Goal: Task Accomplishment & Management: Manage account settings

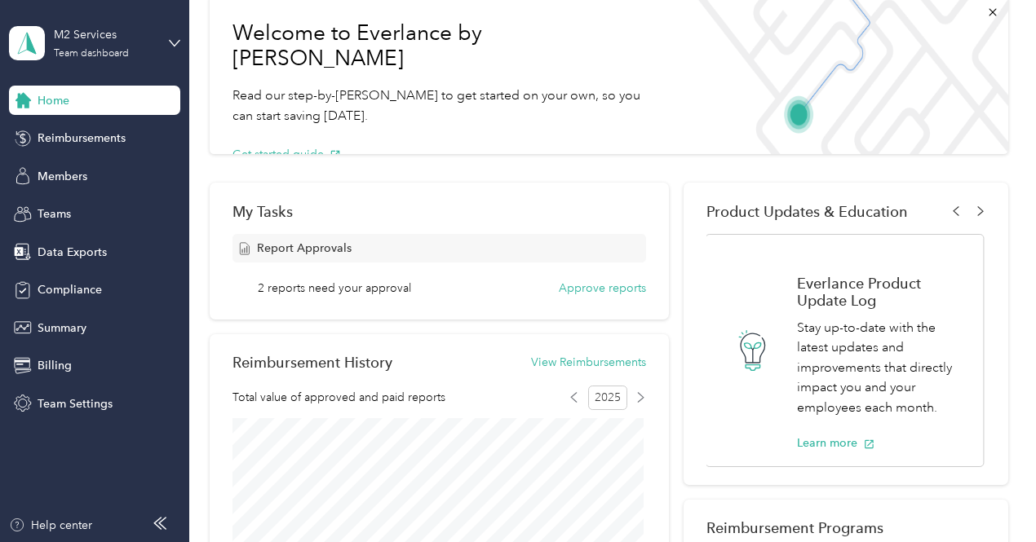
scroll to position [109, 0]
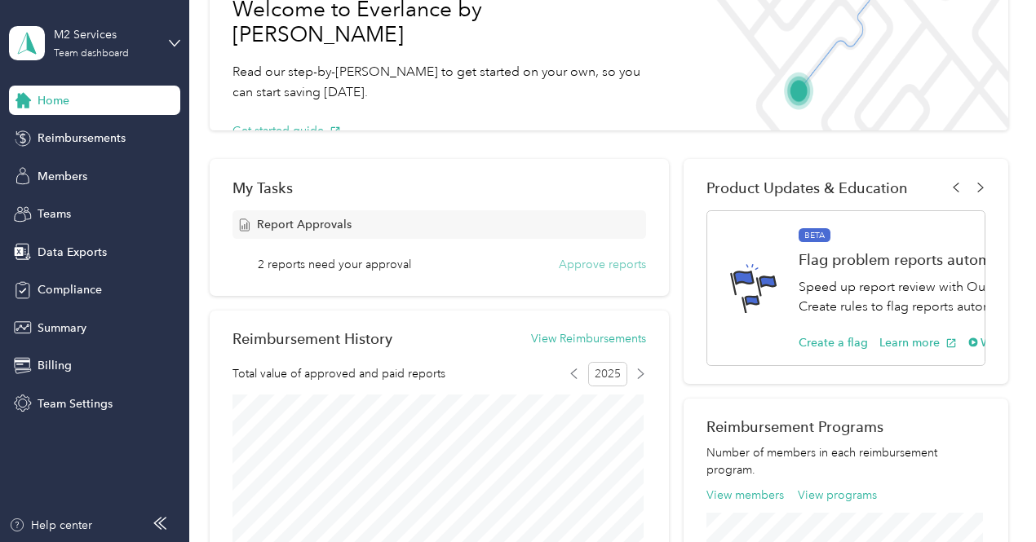
click at [576, 267] on button "Approve reports" at bounding box center [602, 264] width 87 height 17
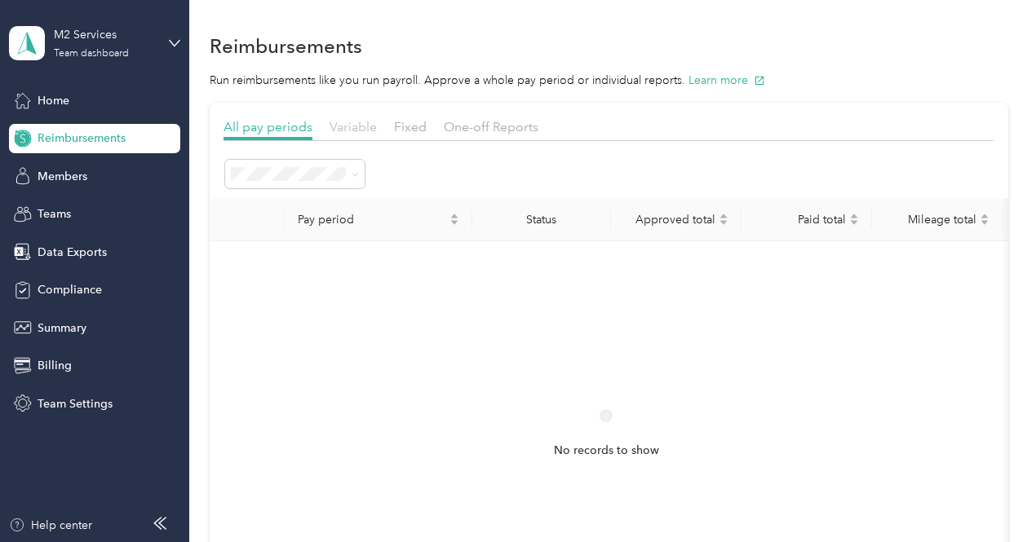
click at [367, 127] on span "Variable" at bounding box center [353, 126] width 47 height 15
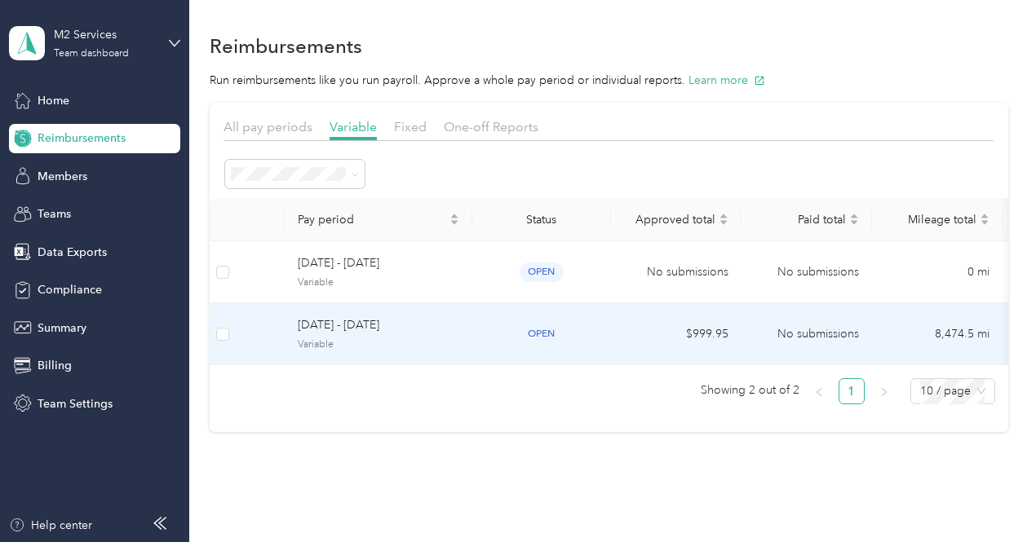
click at [330, 326] on span "[DATE] - [DATE]" at bounding box center [379, 326] width 162 height 18
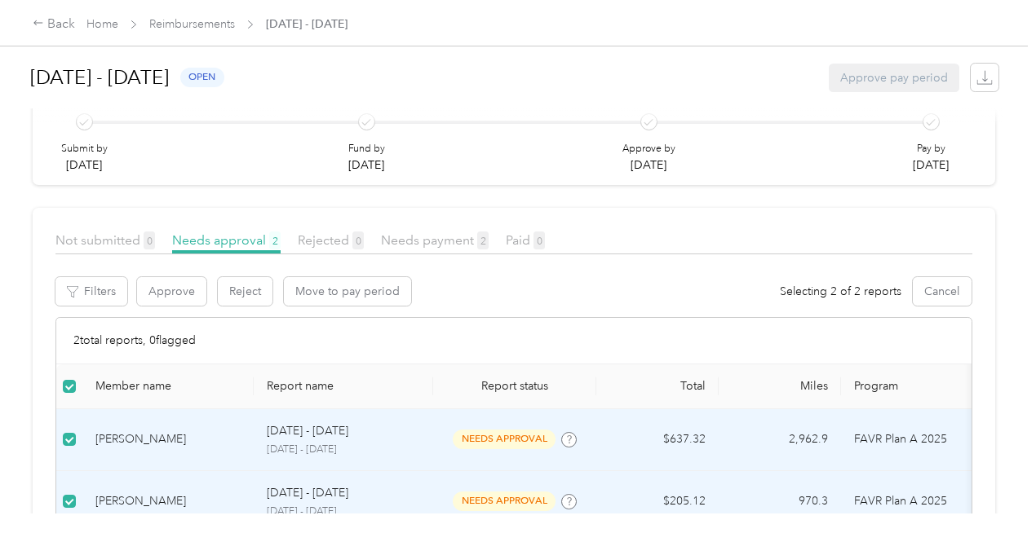
click at [521, 430] on span "needs approval" at bounding box center [504, 439] width 103 height 19
click at [801, 410] on td "2,962.9" at bounding box center [780, 441] width 122 height 62
click at [162, 277] on button "Approve" at bounding box center [171, 291] width 69 height 29
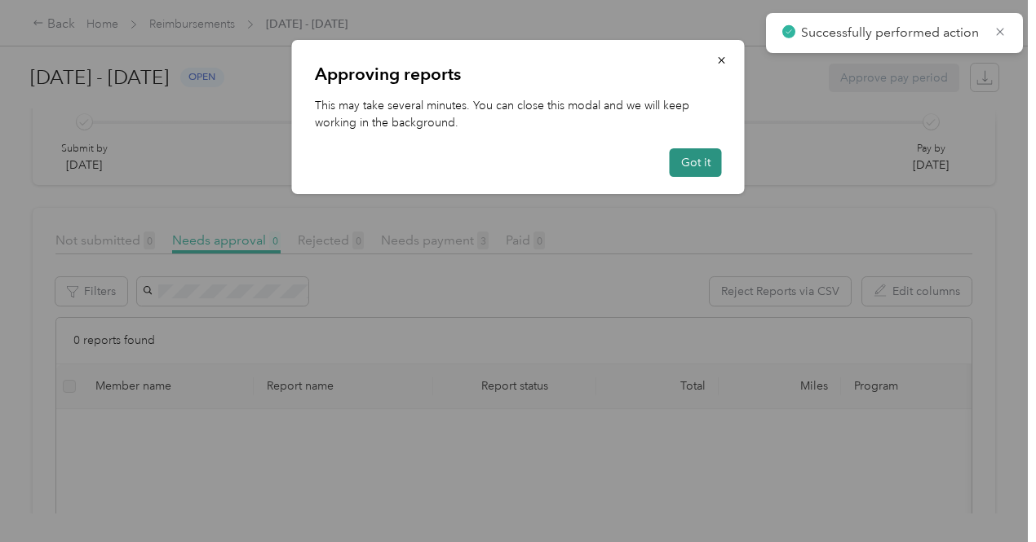
click at [692, 158] on button "Got it" at bounding box center [696, 162] width 52 height 29
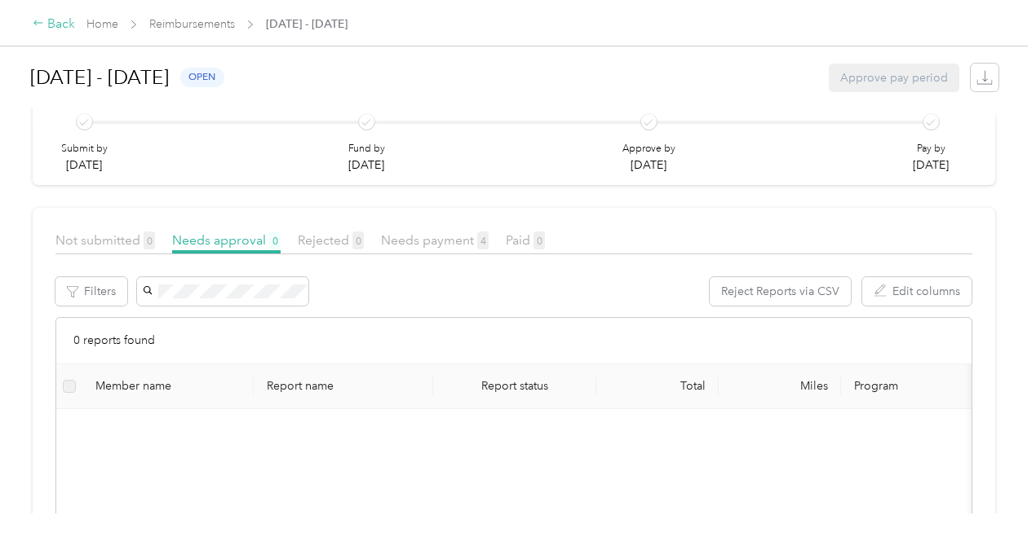
click at [67, 29] on div "Back" at bounding box center [54, 25] width 42 height 20
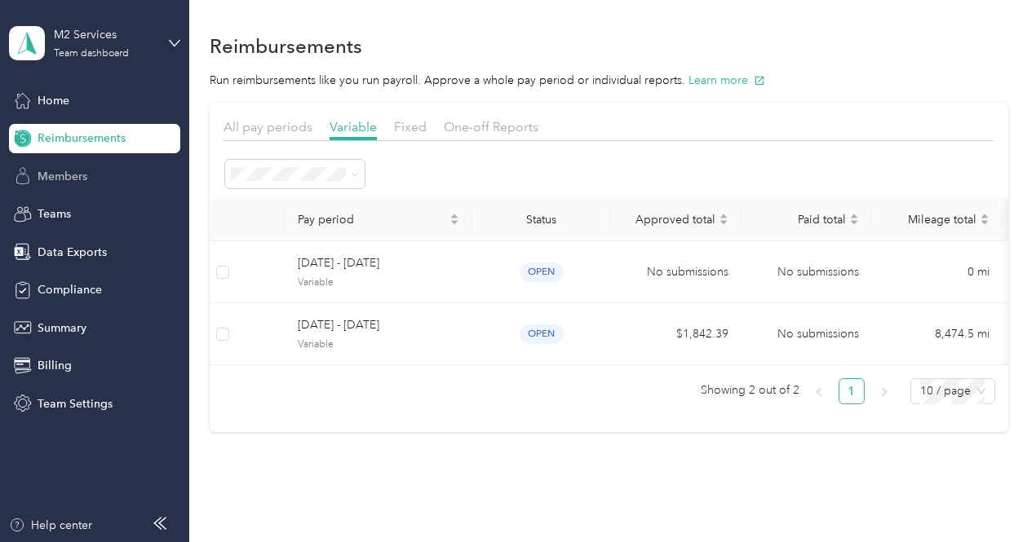
click at [64, 178] on span "Members" at bounding box center [63, 176] width 50 height 17
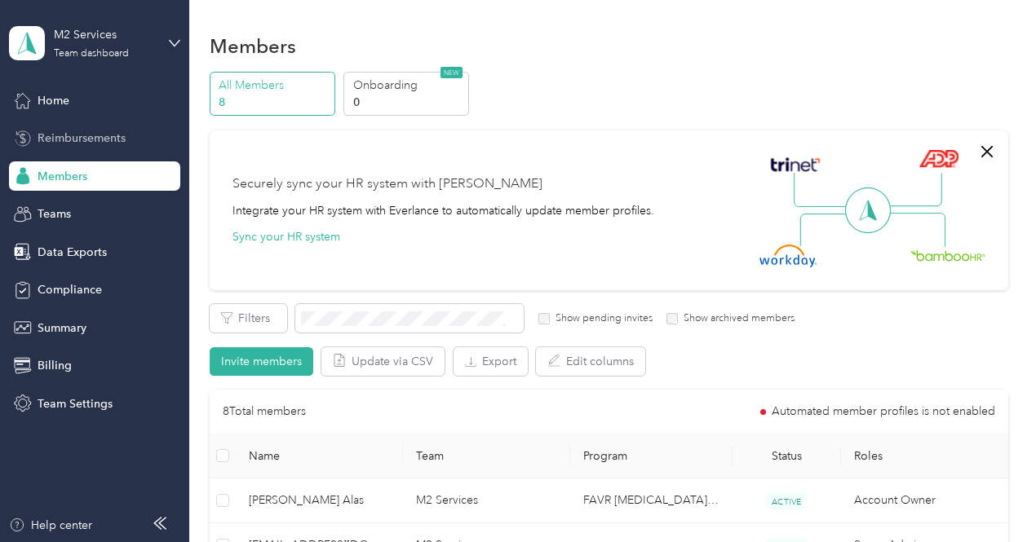
click at [72, 139] on span "Reimbursements" at bounding box center [82, 138] width 88 height 17
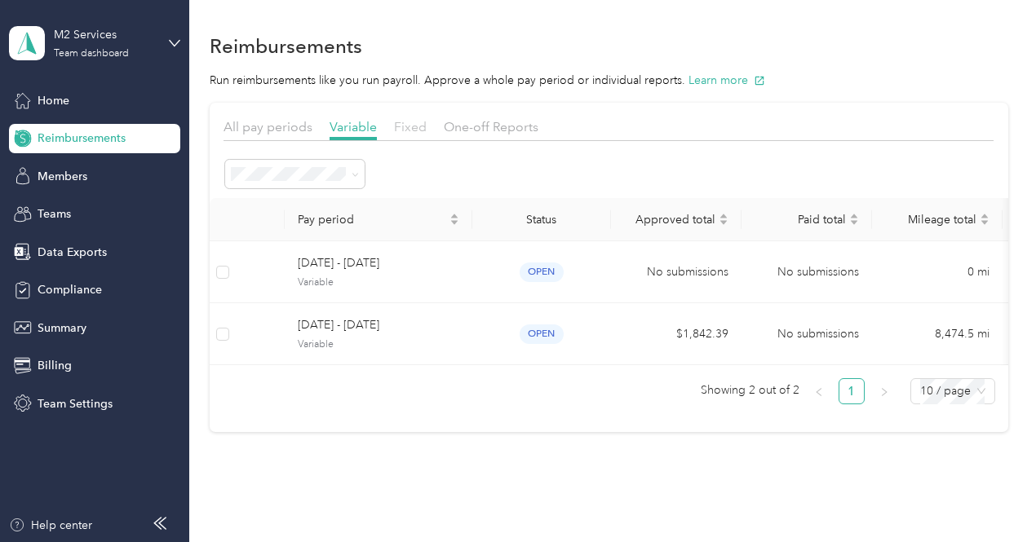
click at [401, 132] on span "Fixed" at bounding box center [410, 126] width 33 height 15
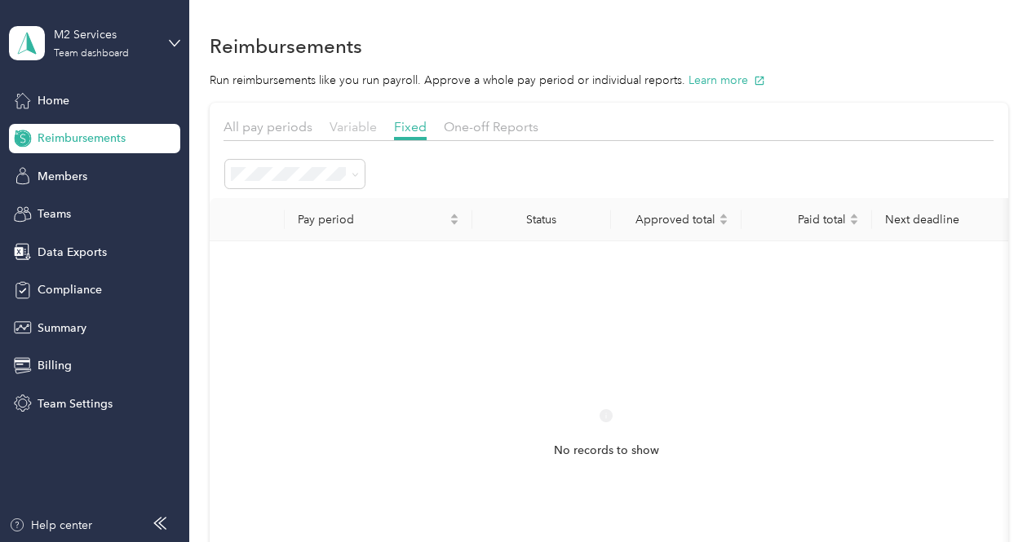
click at [356, 126] on span "Variable" at bounding box center [353, 126] width 47 height 15
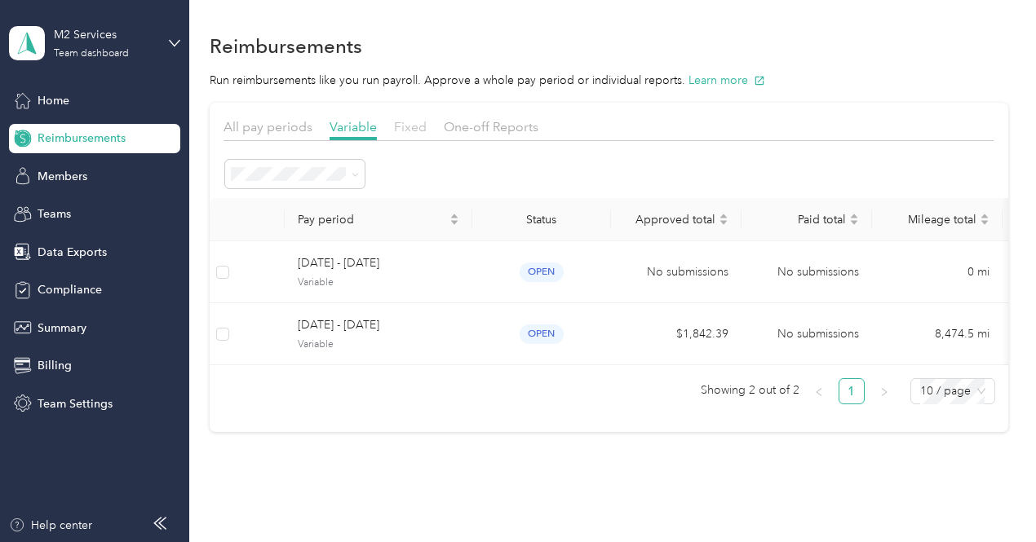
click at [413, 125] on span "Fixed" at bounding box center [410, 126] width 33 height 15
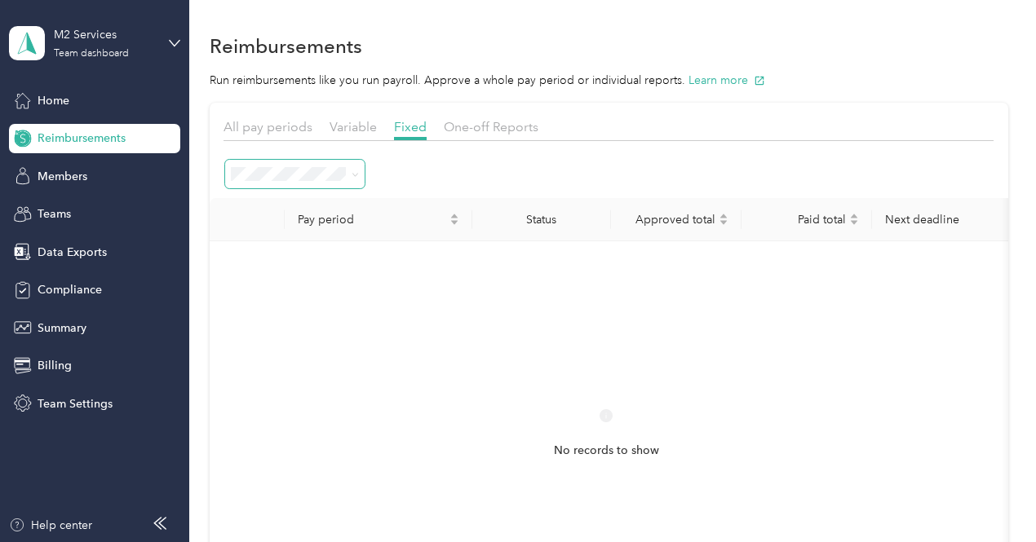
click at [354, 172] on icon at bounding box center [355, 174] width 7 height 7
click at [282, 228] on span "Needs approval" at bounding box center [278, 229] width 83 height 14
click at [354, 177] on icon at bounding box center [355, 174] width 7 height 7
click at [339, 135] on div "Variable" at bounding box center [353, 127] width 47 height 20
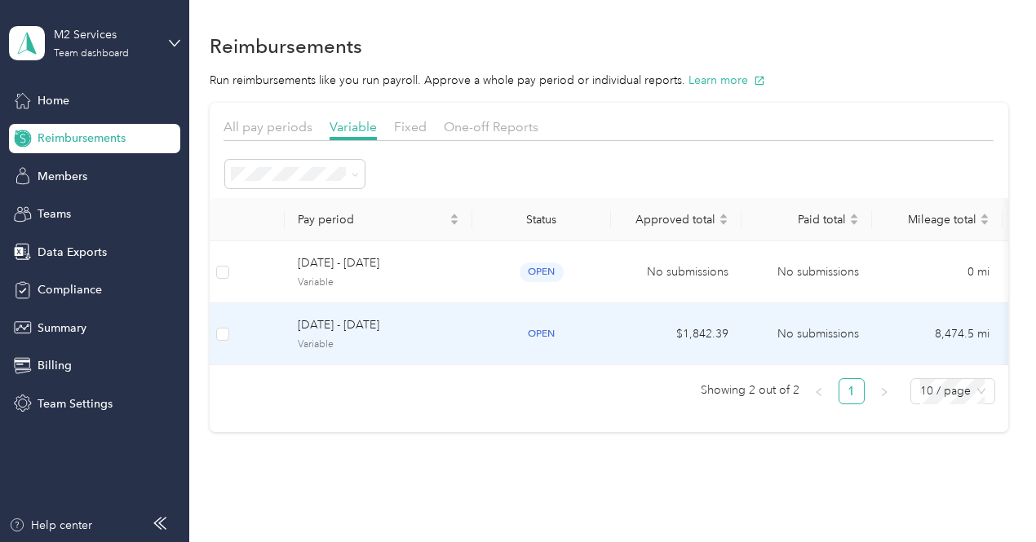
click at [539, 336] on span "open" at bounding box center [542, 334] width 44 height 19
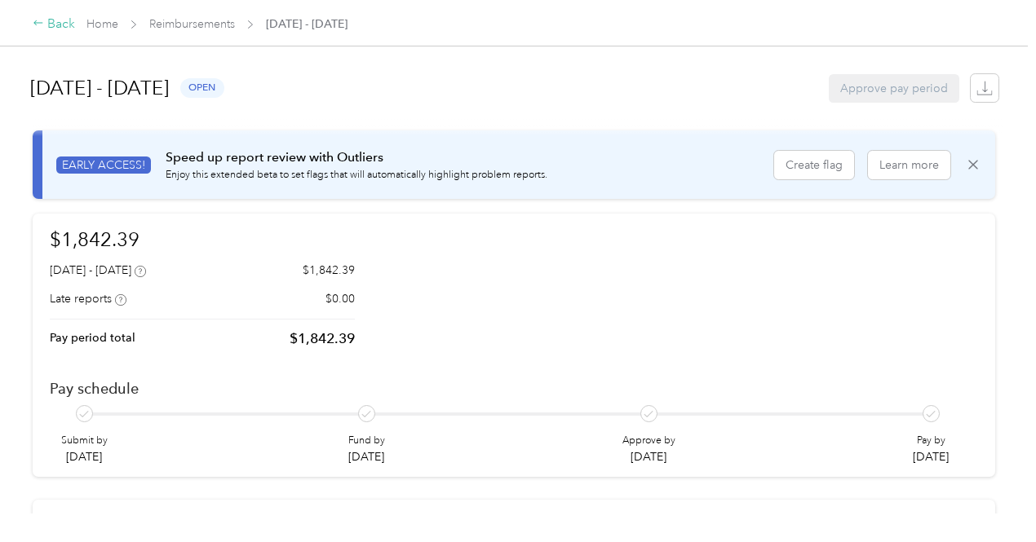
click at [46, 32] on div "Back" at bounding box center [54, 25] width 42 height 20
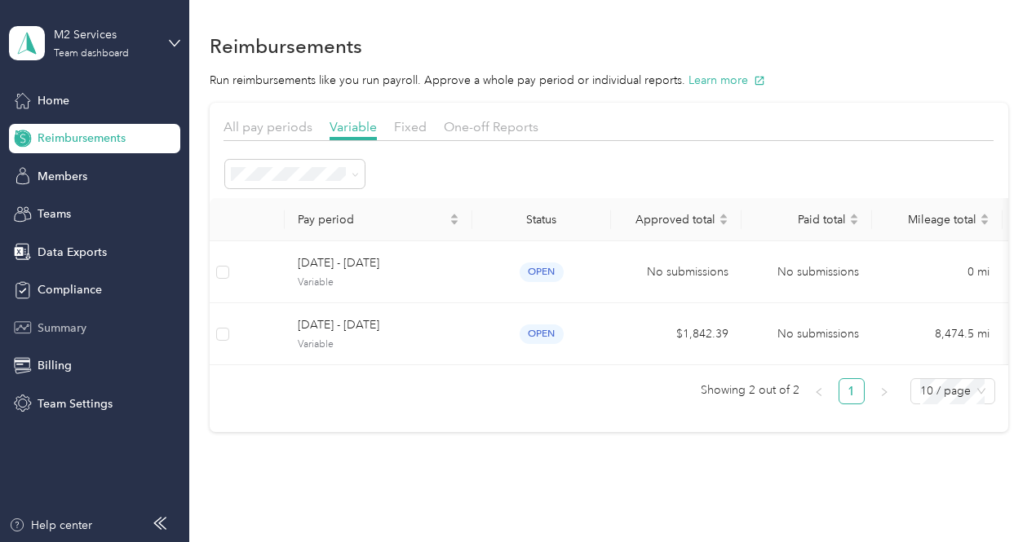
click at [60, 326] on span "Summary" at bounding box center [62, 328] width 49 height 17
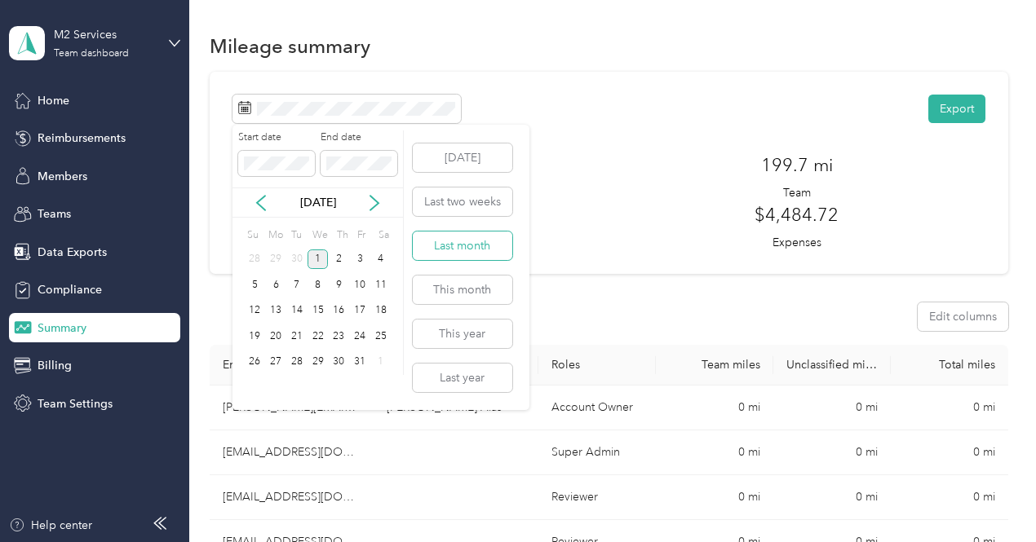
click at [436, 241] on button "Last month" at bounding box center [463, 246] width 100 height 29
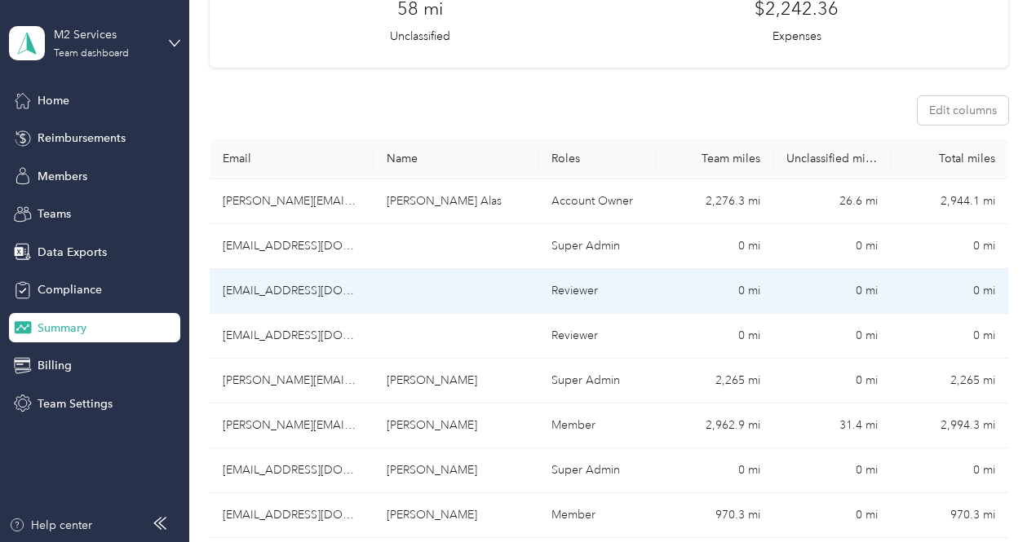
scroll to position [219, 0]
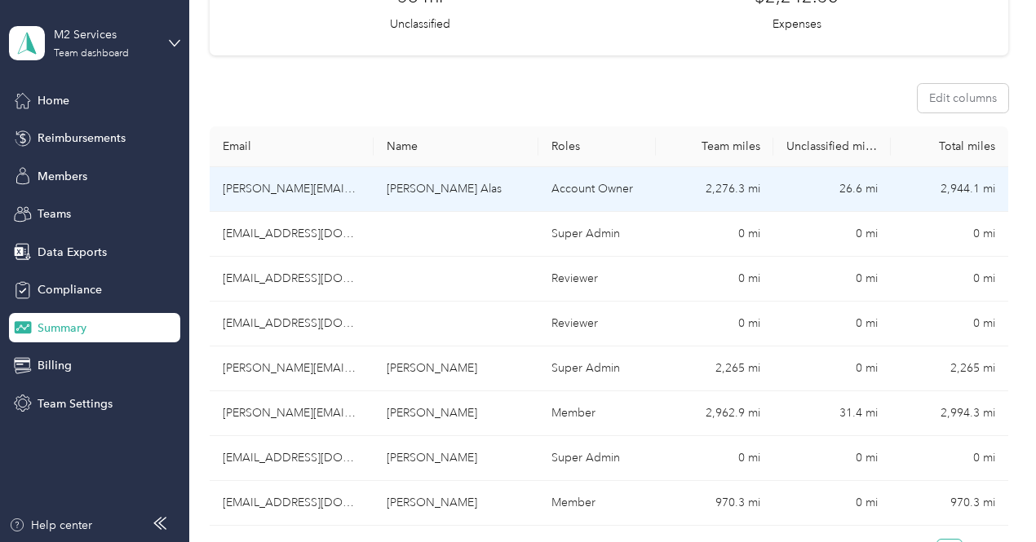
click at [310, 167] on td "[PERSON_NAME][EMAIL_ADDRESS][DOMAIN_NAME]" at bounding box center [292, 189] width 165 height 45
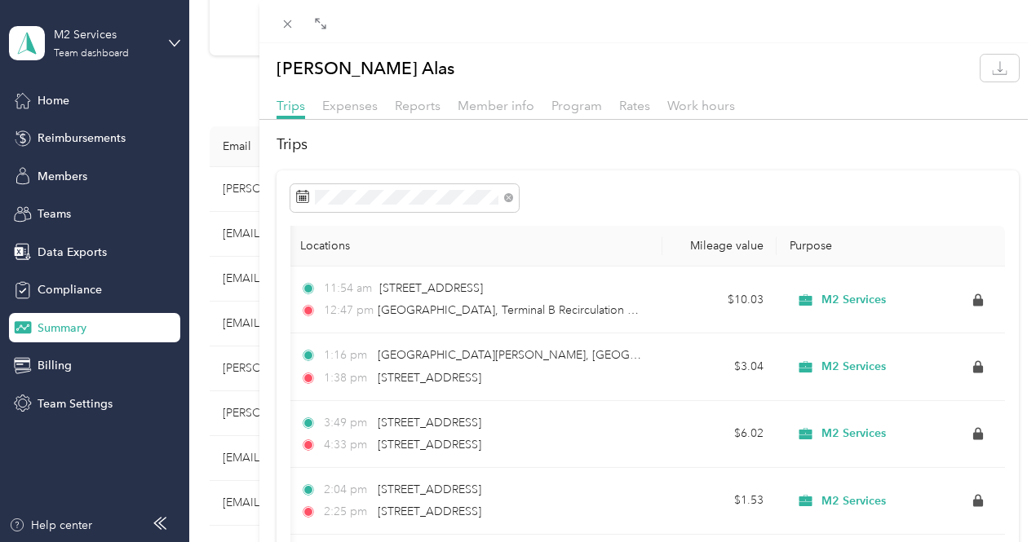
click at [308, 365] on div "[PERSON_NAME] Alas Trips Expenses Reports Member info Program Rates Work hours …" at bounding box center [518, 271] width 1036 height 542
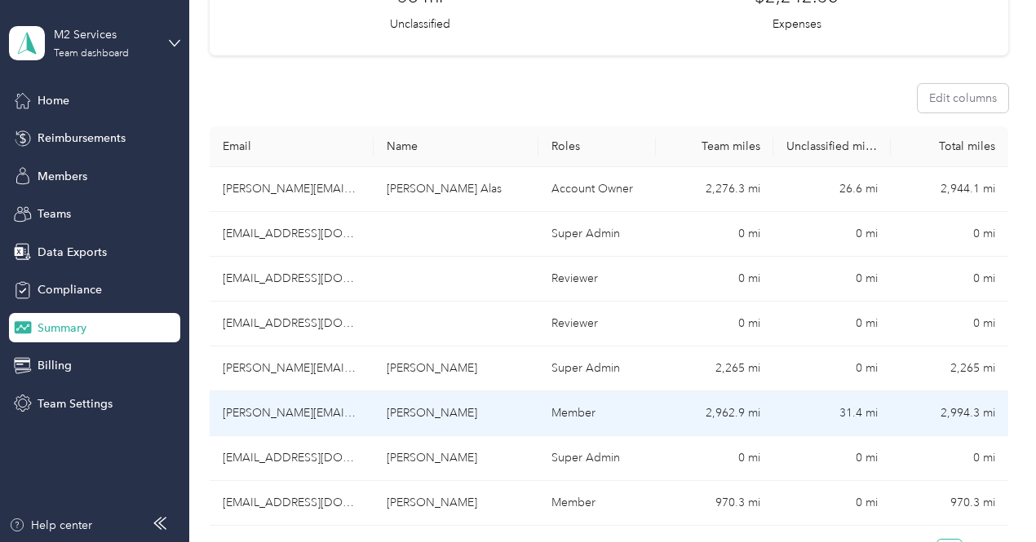
click at [488, 392] on td "[PERSON_NAME]" at bounding box center [456, 414] width 165 height 45
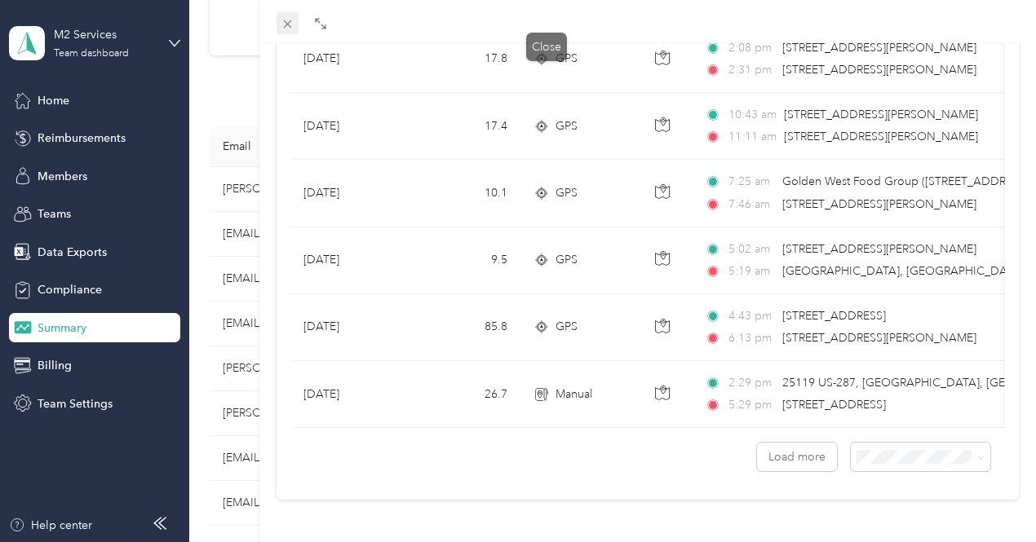
click at [294, 29] on icon at bounding box center [288, 24] width 14 height 14
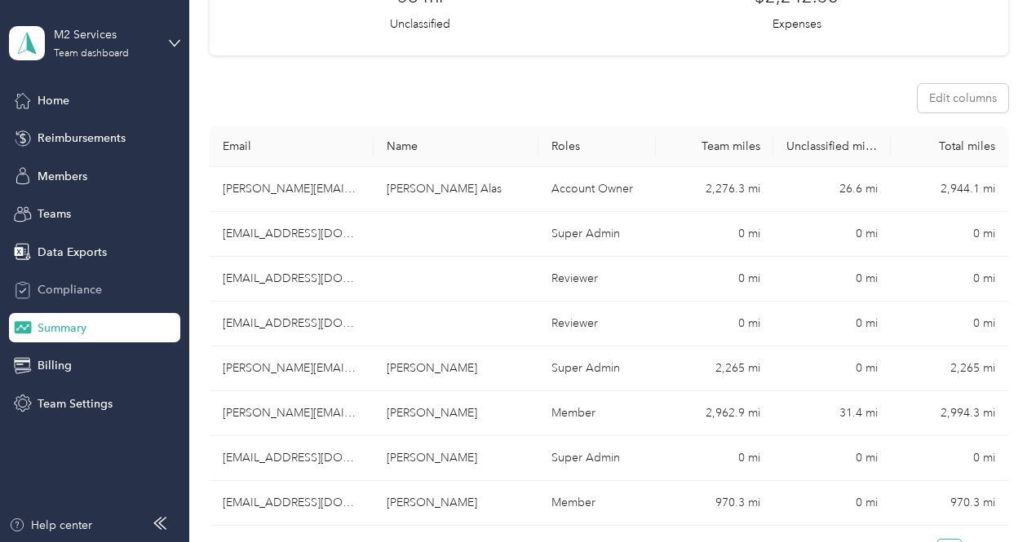
click at [88, 292] on span "Compliance" at bounding box center [70, 289] width 64 height 17
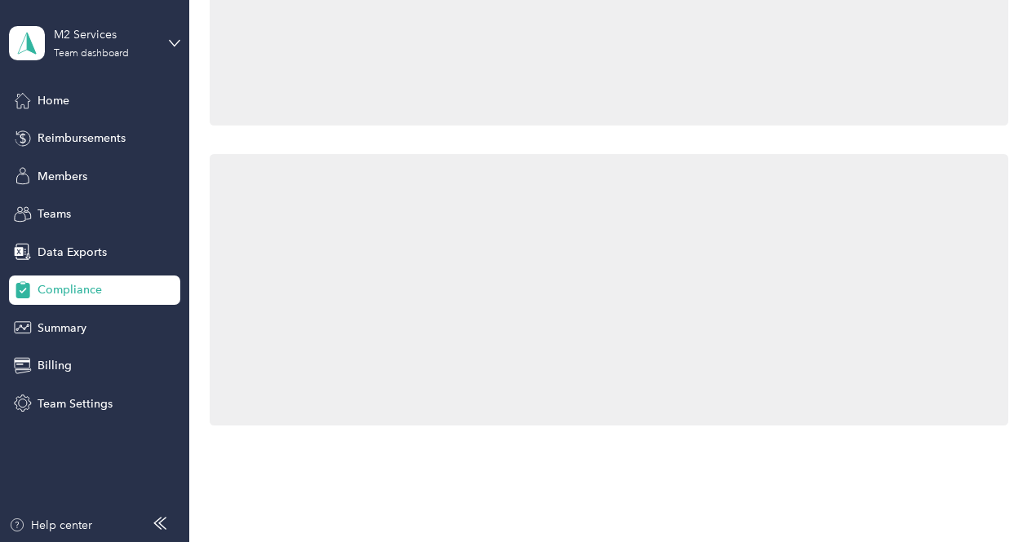
scroll to position [219, 0]
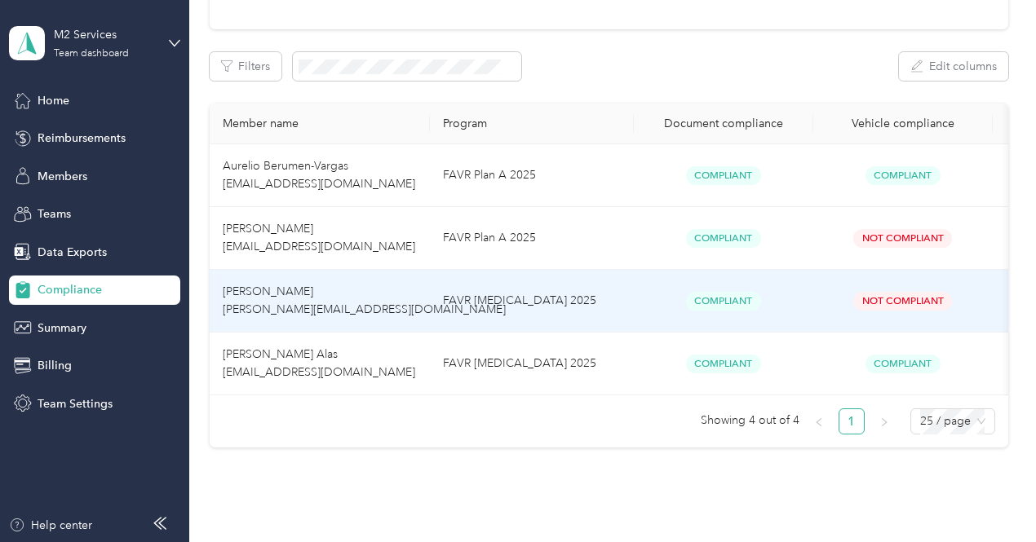
click at [885, 301] on span "Not Compliant" at bounding box center [902, 301] width 99 height 19
click at [478, 301] on td "FAVR [MEDICAL_DATA] 2025" at bounding box center [532, 301] width 204 height 63
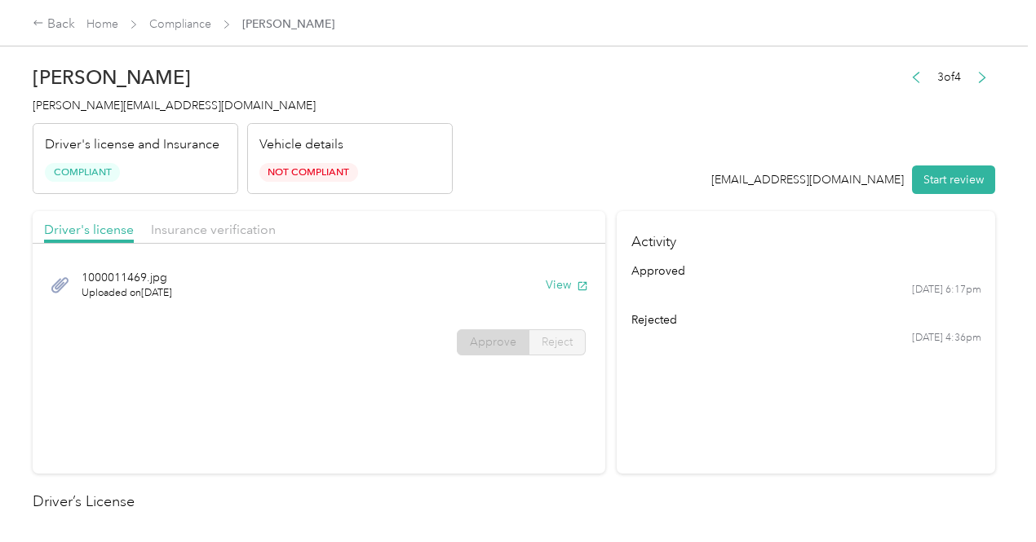
click at [330, 143] on p "Vehicle details" at bounding box center [301, 145] width 84 height 20
click at [922, 184] on button "Start review" at bounding box center [953, 180] width 83 height 29
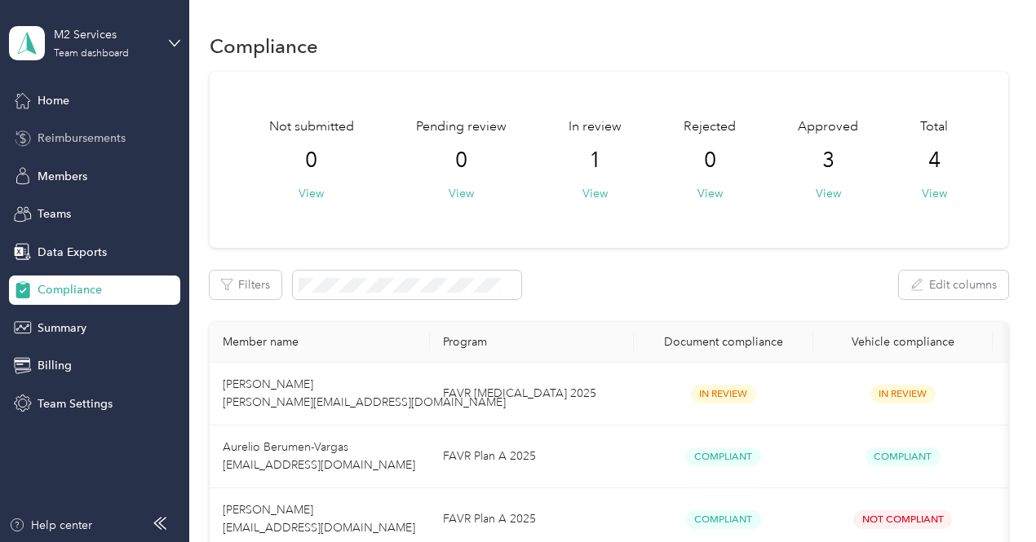
click at [72, 136] on span "Reimbursements" at bounding box center [82, 138] width 88 height 17
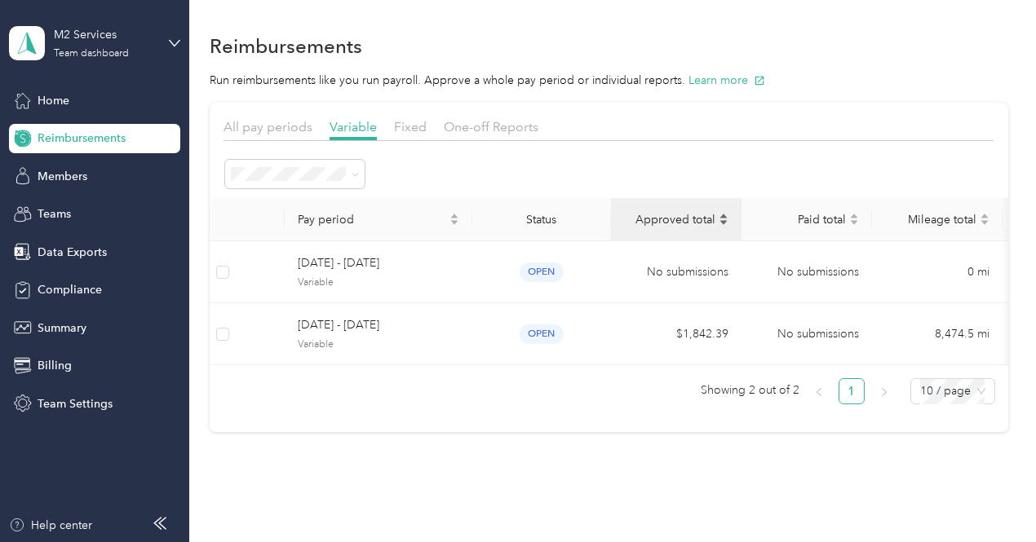
click at [693, 216] on span "Approved total" at bounding box center [669, 220] width 91 height 14
click at [723, 222] on icon "caret-down" at bounding box center [723, 223] width 7 height 4
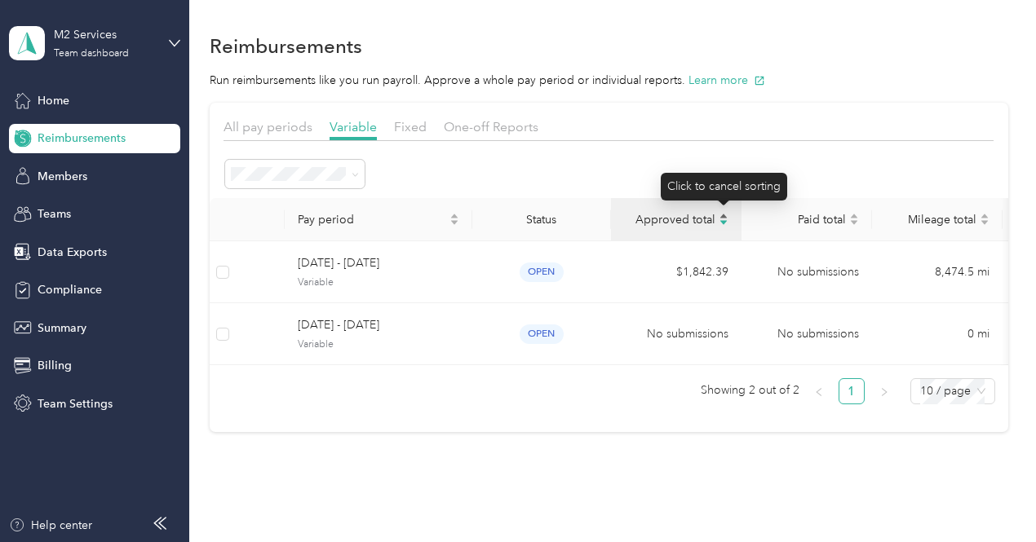
click at [724, 211] on icon "caret-up" at bounding box center [724, 216] width 10 height 10
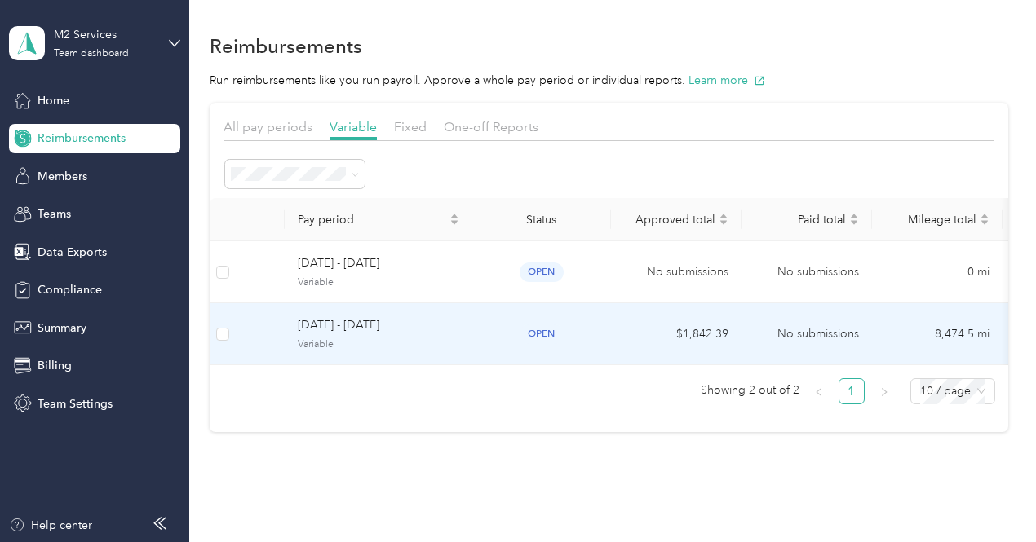
click at [385, 329] on span "[DATE] - [DATE]" at bounding box center [379, 326] width 162 height 18
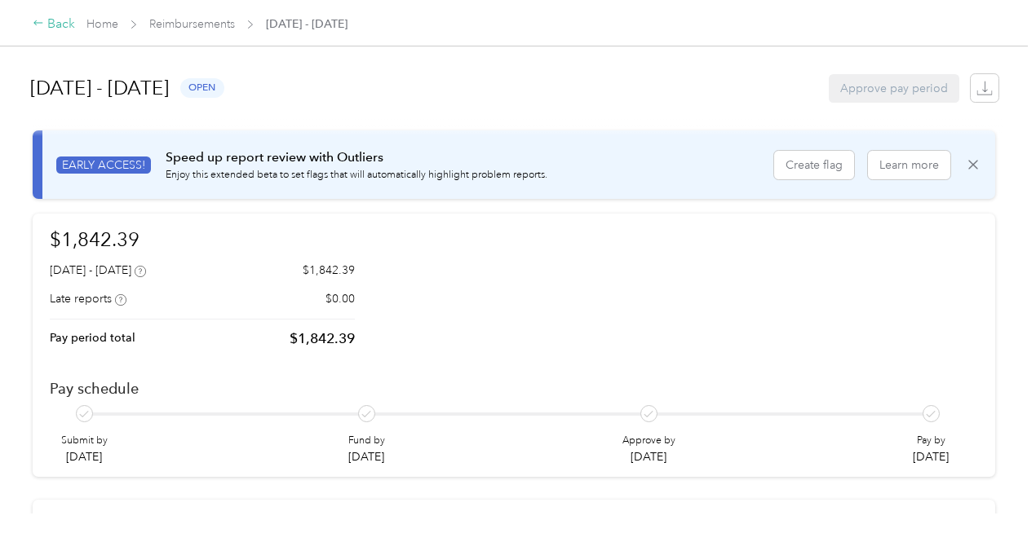
click at [47, 26] on div "Back" at bounding box center [54, 25] width 42 height 20
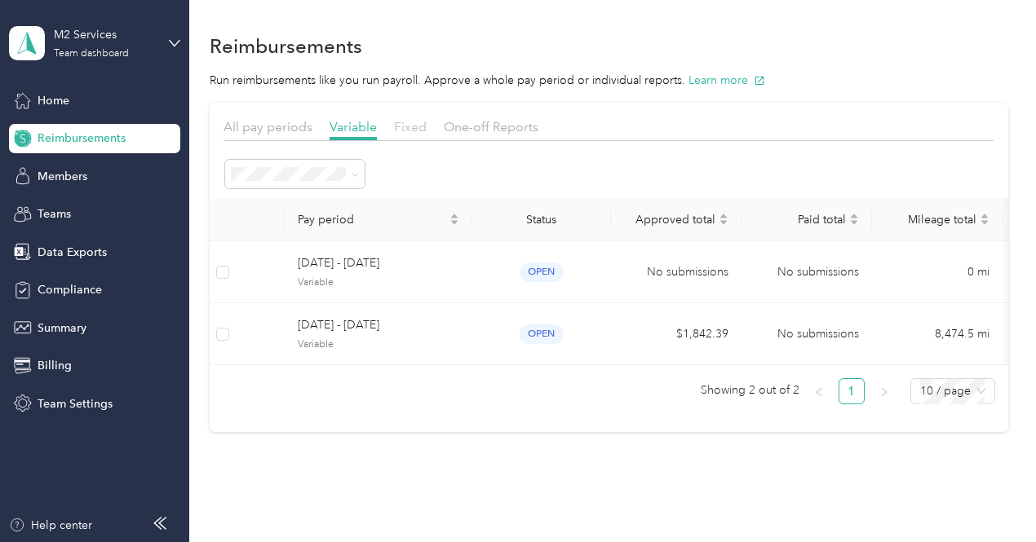
click at [409, 125] on span "Fixed" at bounding box center [410, 126] width 33 height 15
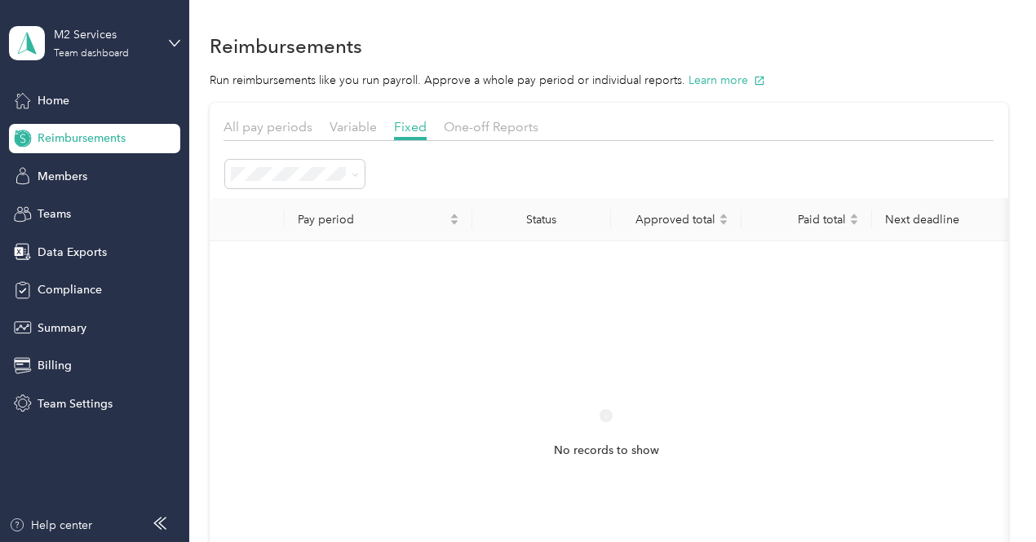
click at [537, 222] on div "Status" at bounding box center [541, 220] width 113 height 14
click at [351, 225] on span "Pay period" at bounding box center [372, 220] width 148 height 14
